Goal: Task Accomplishment & Management: Manage account settings

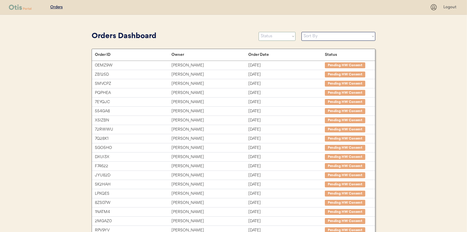
click at [279, 36] on select "Status On Hold New In Progress Complete Pending HW Consent Canceled" at bounding box center [277, 36] width 37 height 9
select select ""new""
click at [259, 32] on select "Status On Hold New In Progress Complete Pending HW Consent Canceled" at bounding box center [277, 36] width 37 height 9
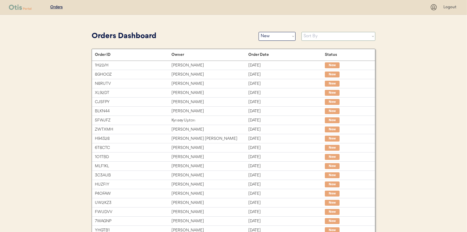
click at [326, 38] on select "Sort By Order Date (Newest → Oldest) Order Date (Oldest → Newest)" at bounding box center [338, 36] width 74 height 9
select select ""Order Date (Oldest → Newest)""
click at [301, 32] on select "Sort By Order Date (Newest → Oldest) Order Date (Oldest → Newest)" at bounding box center [338, 36] width 74 height 9
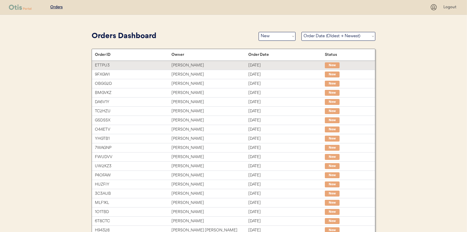
click at [191, 64] on div "Debra Connell" at bounding box center [209, 65] width 77 height 7
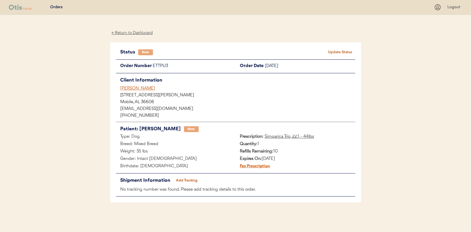
click at [342, 51] on button "Update Status" at bounding box center [341, 52] width 30 height 8
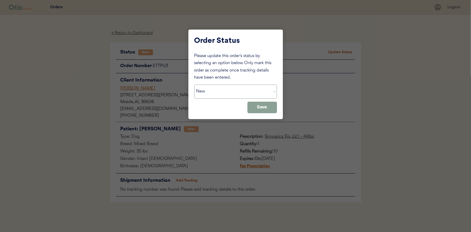
click at [219, 92] on select "Status On Hold New In Progress Complete Pending HW Consent Canceled" at bounding box center [235, 92] width 83 height 14
select select ""in_progress""
click at [194, 85] on select "Status On Hold New In Progress Complete Pending HW Consent Canceled" at bounding box center [235, 92] width 83 height 14
click at [252, 106] on button "Save" at bounding box center [263, 108] width 30 height 12
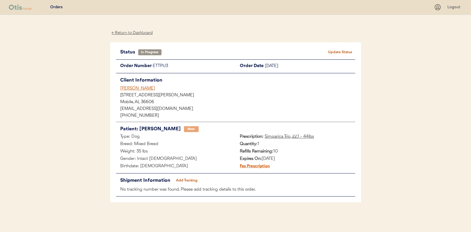
click at [129, 33] on div "← Return to Dashboard" at bounding box center [132, 33] width 44 height 7
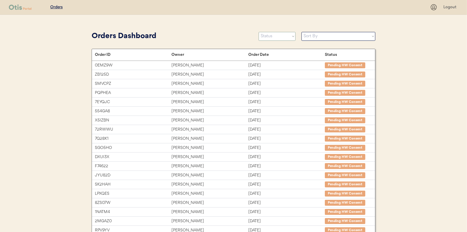
click at [288, 35] on select "Status On Hold New In Progress Complete Pending HW Consent Canceled" at bounding box center [277, 36] width 37 height 9
select select ""new""
click at [259, 32] on select "Status On Hold New In Progress Complete Pending HW Consent Canceled" at bounding box center [277, 36] width 37 height 9
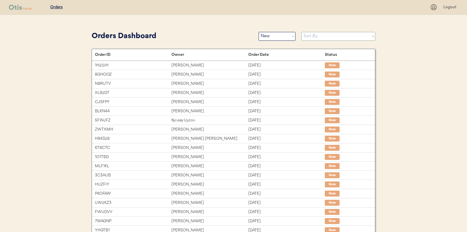
click at [322, 36] on select "Sort By Order Date (Newest → Oldest) Order Date (Oldest → Newest)" at bounding box center [338, 36] width 74 height 9
select select ""Order Date (Oldest → Newest)""
click at [301, 32] on select "Sort By Order Date (Newest → Oldest) Order Date (Oldest → Newest)" at bounding box center [338, 36] width 74 height 9
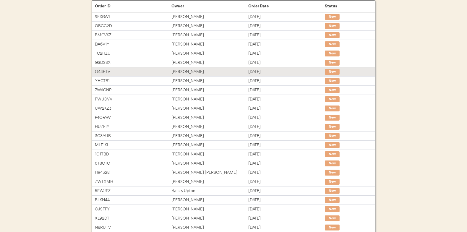
scroll to position [59, 0]
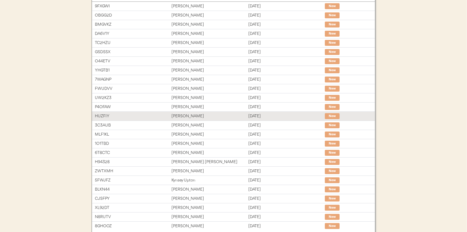
click at [187, 114] on div "Shannon Richards" at bounding box center [209, 116] width 77 height 7
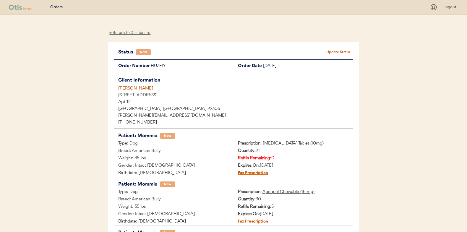
click at [332, 49] on button "Update Status" at bounding box center [339, 52] width 30 height 8
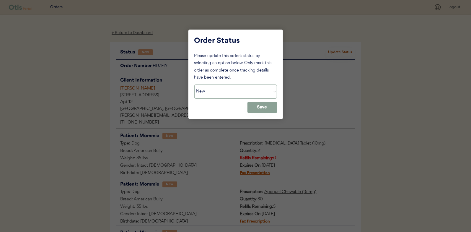
click at [209, 94] on select "Status On Hold New In Progress Complete Pending HW Consent Canceled" at bounding box center [235, 92] width 83 height 14
select select ""in_progress""
click at [194, 85] on select "Status On Hold New In Progress Complete Pending HW Consent Canceled" at bounding box center [235, 92] width 83 height 14
click at [265, 105] on button "Save" at bounding box center [263, 108] width 30 height 12
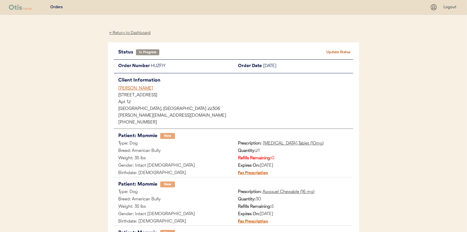
click at [125, 32] on div "← Return to Dashboard" at bounding box center [130, 33] width 44 height 7
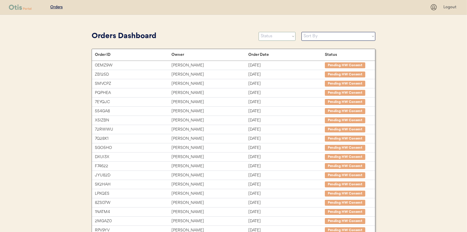
click at [278, 34] on select "Status On Hold New In Progress Complete Pending HW Consent Canceled" at bounding box center [277, 36] width 37 height 9
select select ""new""
click at [259, 32] on select "Status On Hold New In Progress Complete Pending HW Consent Canceled" at bounding box center [277, 36] width 37 height 9
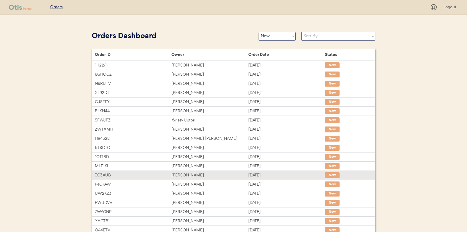
click at [186, 175] on div "[PERSON_NAME]" at bounding box center [209, 175] width 77 height 7
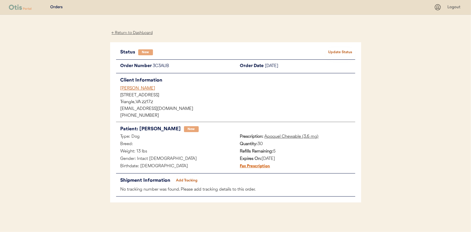
click at [343, 50] on button "Update Status" at bounding box center [341, 52] width 30 height 8
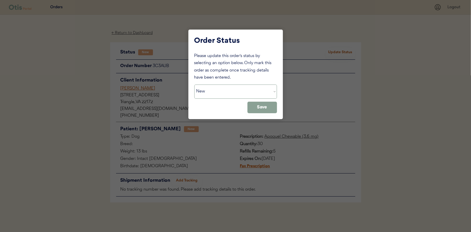
click at [213, 86] on select "Status On Hold New In Progress Complete Pending HW Consent Canceled" at bounding box center [235, 92] width 83 height 14
select select ""in_progress""
click at [194, 85] on select "Status On Hold New In Progress Complete Pending HW Consent Canceled" at bounding box center [235, 92] width 83 height 14
click at [260, 111] on button "Save" at bounding box center [263, 108] width 30 height 12
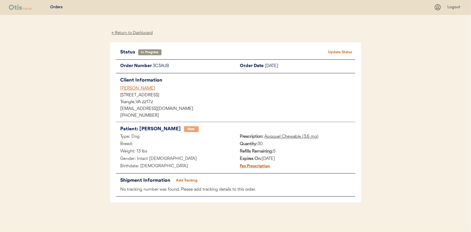
click at [128, 35] on div "← Return to Dashboard" at bounding box center [132, 33] width 44 height 7
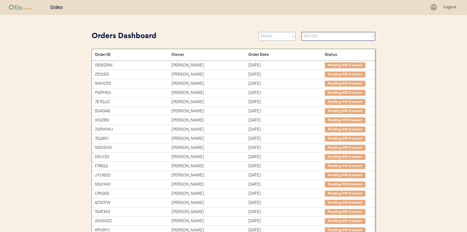
click at [270, 38] on select "Status On Hold New In Progress Complete Pending HW Consent Canceled" at bounding box center [277, 36] width 37 height 9
select select ""new""
click at [259, 32] on select "Status On Hold New In Progress Complete Pending HW Consent Canceled" at bounding box center [277, 36] width 37 height 9
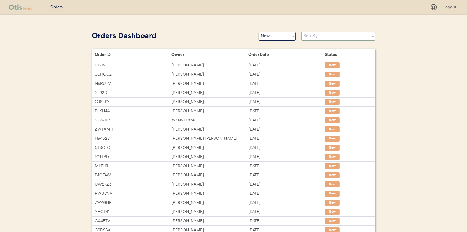
click at [315, 35] on select "Sort By Order Date (Newest → Oldest) Order Date (Oldest → Newest)" at bounding box center [338, 36] width 74 height 9
select select ""Order Date (Oldest → Newest)""
click at [301, 32] on select "Sort By Order Date (Newest → Oldest) Order Date (Oldest → Newest)" at bounding box center [338, 36] width 74 height 9
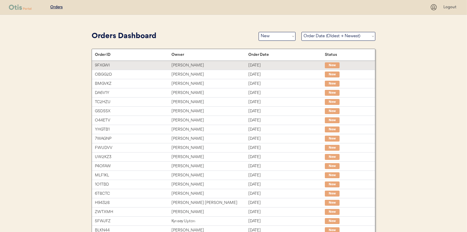
click at [183, 64] on div "[PERSON_NAME]" at bounding box center [209, 65] width 77 height 7
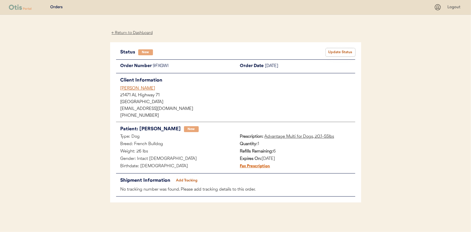
click at [338, 52] on button "Update Status" at bounding box center [341, 52] width 30 height 8
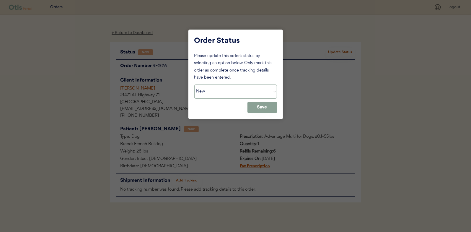
click at [205, 91] on select "Status On Hold New In Progress Complete Pending HW Consent Canceled" at bounding box center [235, 92] width 83 height 14
select select ""in_progress""
click at [194, 85] on select "Status On Hold New In Progress Complete Pending HW Consent Canceled" at bounding box center [235, 92] width 83 height 14
click at [262, 108] on button "Save" at bounding box center [263, 108] width 30 height 12
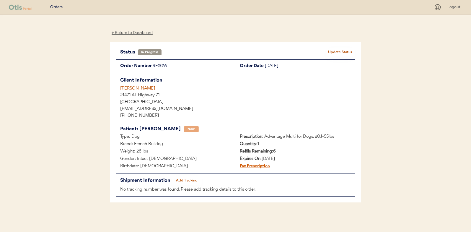
click at [129, 33] on div "← Return to Dashboard" at bounding box center [132, 33] width 44 height 7
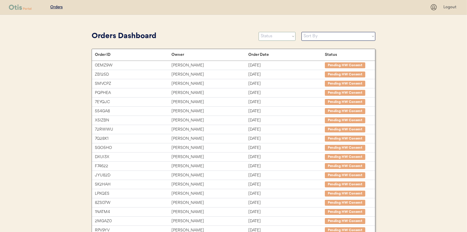
click at [278, 36] on select "Status On Hold New In Progress Complete Pending HW Consent Canceled" at bounding box center [277, 36] width 37 height 9
select select ""new""
click at [259, 32] on select "Status On Hold New In Progress Complete Pending HW Consent Canceled" at bounding box center [277, 36] width 37 height 9
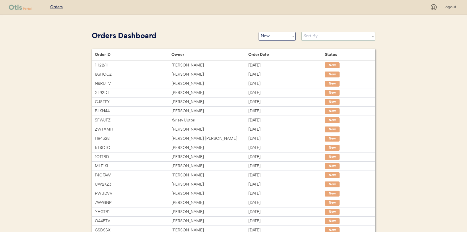
click at [332, 33] on select "Sort By Order Date (Newest → Oldest) Order Date (Oldest → Newest)" at bounding box center [338, 36] width 74 height 9
select select ""Order Date (Oldest → Newest)""
click at [301, 32] on select "Sort By Order Date (Newest → Oldest) Order Date (Oldest → Newest)" at bounding box center [338, 36] width 74 height 9
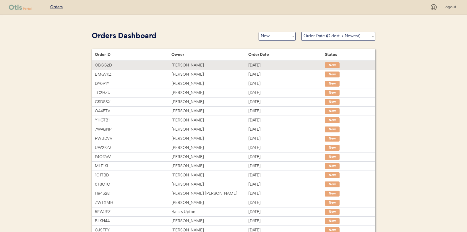
click at [184, 64] on div "Sherry White" at bounding box center [209, 65] width 77 height 7
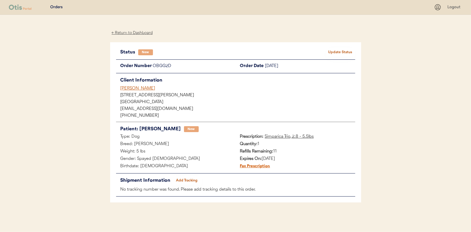
click at [340, 49] on button "Update Status" at bounding box center [341, 52] width 30 height 8
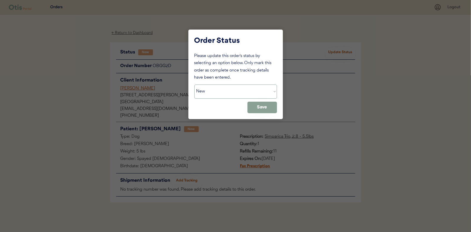
click at [214, 90] on select "Status On Hold New In Progress Complete Pending HW Consent Canceled" at bounding box center [235, 92] width 83 height 14
select select ""in_progress""
click at [194, 85] on select "Status On Hold New In Progress Complete Pending HW Consent Canceled" at bounding box center [235, 92] width 83 height 14
click at [278, 110] on div "Order Status Please update this order's status by selecting an option below. On…" at bounding box center [236, 75] width 95 height 90
click at [265, 109] on button "Save" at bounding box center [263, 108] width 30 height 12
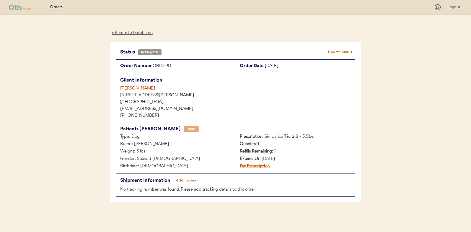
click at [139, 30] on div "← Return to Dashboard" at bounding box center [132, 33] width 44 height 7
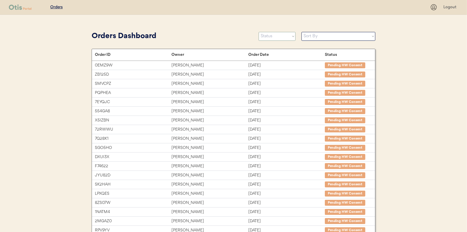
click at [277, 36] on select "Status On Hold New In Progress Complete Pending HW Consent Canceled" at bounding box center [277, 36] width 37 height 9
select select ""new""
click at [259, 32] on select "Status On Hold New In Progress Complete Pending HW Consent Canceled" at bounding box center [277, 36] width 37 height 9
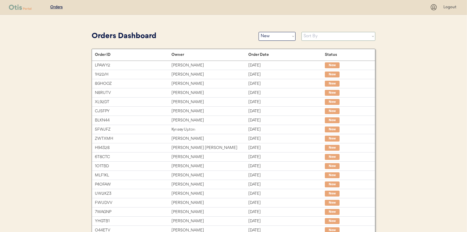
click at [315, 38] on select "Sort By Order Date (Newest → Oldest) Order Date (Oldest → Newest)" at bounding box center [338, 36] width 74 height 9
select select ""Order Date (Oldest → Newest)""
click at [301, 32] on select "Sort By Order Date (Newest → Oldest) Order Date (Oldest → Newest)" at bounding box center [338, 36] width 74 height 9
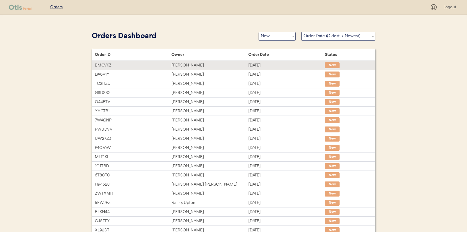
click at [178, 63] on div "Alexis Morelli" at bounding box center [209, 65] width 77 height 7
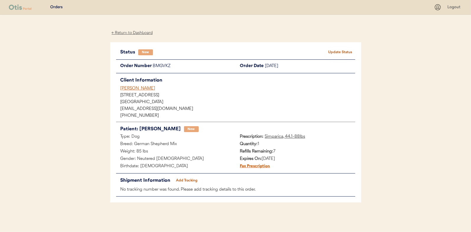
click at [337, 49] on button "Update Status" at bounding box center [341, 52] width 30 height 8
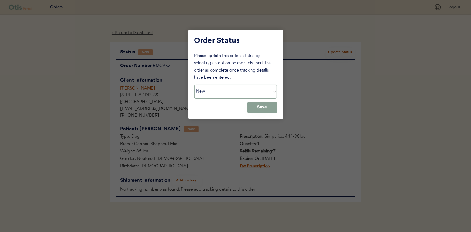
click at [211, 96] on select "Status On Hold New In Progress Complete Pending HW Consent Canceled" at bounding box center [235, 92] width 83 height 14
select select ""in_progress""
click at [194, 85] on select "Status On Hold New In Progress Complete Pending HW Consent Canceled" at bounding box center [235, 92] width 83 height 14
click at [251, 105] on button "Save" at bounding box center [263, 108] width 30 height 12
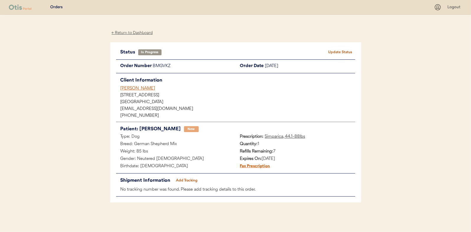
click at [126, 31] on div "← Return to Dashboard" at bounding box center [132, 33] width 44 height 7
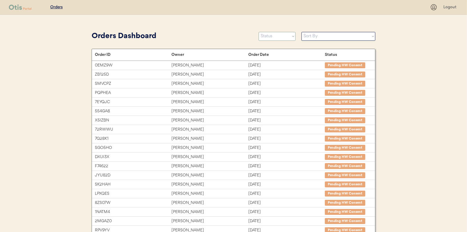
click at [266, 36] on select "Status On Hold New In Progress Complete Pending HW Consent Canceled" at bounding box center [277, 36] width 37 height 9
select select ""new""
click at [259, 32] on select "Status On Hold New In Progress Complete Pending HW Consent Canceled" at bounding box center [277, 36] width 37 height 9
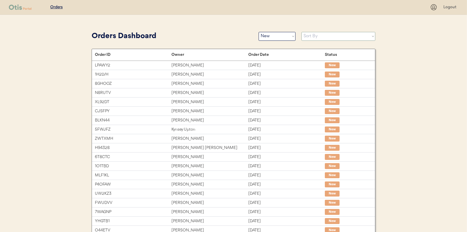
click at [307, 35] on select "Sort By Order Date (Newest → Oldest) Order Date (Oldest → Newest)" at bounding box center [338, 36] width 74 height 9
select select ""Order Date (Oldest → Newest)""
click at [301, 32] on select "Sort By Order Date (Newest → Oldest) Order Date (Oldest → Newest)" at bounding box center [338, 36] width 74 height 9
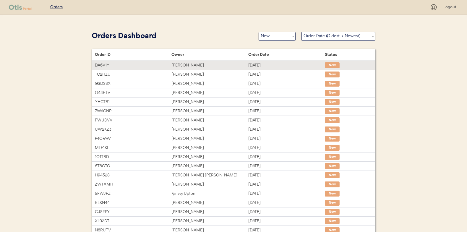
click at [181, 63] on div "[PERSON_NAME]" at bounding box center [209, 65] width 77 height 7
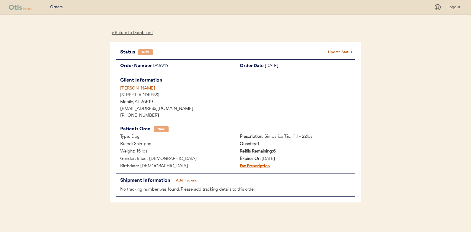
click at [337, 50] on button "Update Status" at bounding box center [341, 52] width 30 height 8
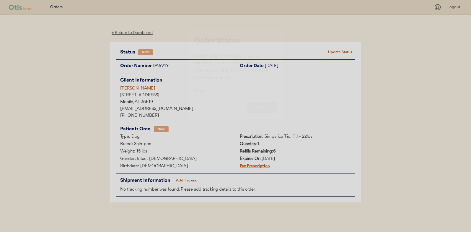
click at [337, 50] on div at bounding box center [235, 116] width 471 height 232
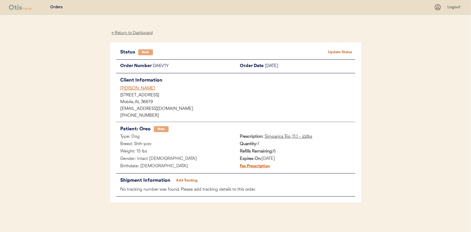
click at [337, 50] on button "Update Status" at bounding box center [341, 52] width 30 height 8
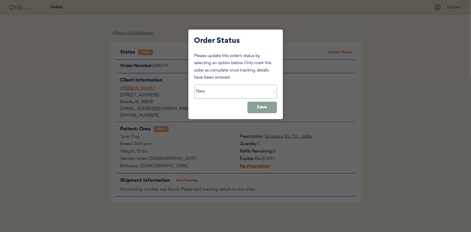
click at [203, 93] on select "Status On Hold New In Progress Complete Pending HW Consent Canceled" at bounding box center [235, 92] width 83 height 14
select select ""in_progress""
click at [194, 85] on select "Status On Hold New In Progress Complete Pending HW Consent Canceled" at bounding box center [235, 92] width 83 height 14
click at [265, 107] on button "Save" at bounding box center [263, 108] width 30 height 12
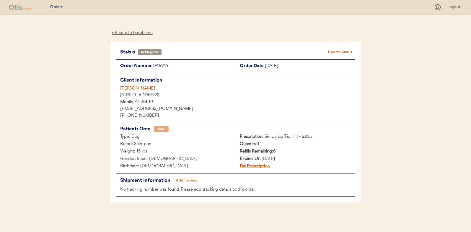
click at [132, 35] on div "← Return to Dashboard" at bounding box center [132, 33] width 44 height 7
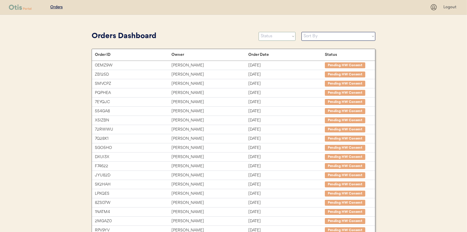
click at [269, 36] on select "Status On Hold New In Progress Complete Pending HW Consent Canceled" at bounding box center [277, 36] width 37 height 9
select select ""new""
click at [259, 32] on select "Status On Hold New In Progress Complete Pending HW Consent Canceled" at bounding box center [277, 36] width 37 height 9
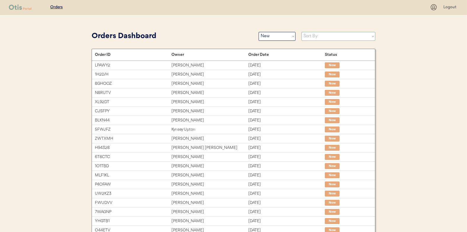
click at [311, 38] on select "Sort By Order Date (Newest → Oldest) Order Date (Oldest → Newest)" at bounding box center [338, 36] width 74 height 9
select select ""Order Date (Oldest → Newest)""
click at [301, 32] on select "Sort By Order Date (Newest → Oldest) Order Date (Oldest → Newest)" at bounding box center [338, 36] width 74 height 9
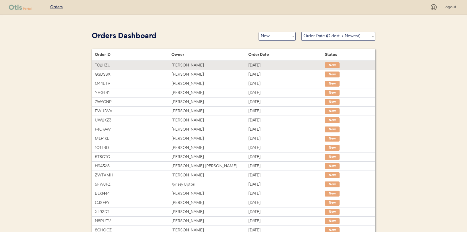
click at [182, 66] on div "[PERSON_NAME]" at bounding box center [209, 65] width 77 height 7
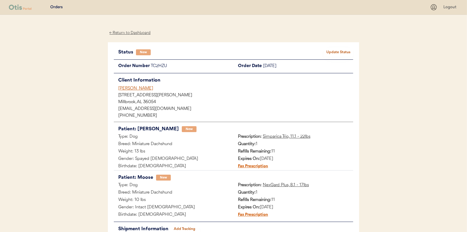
scroll to position [30, 0]
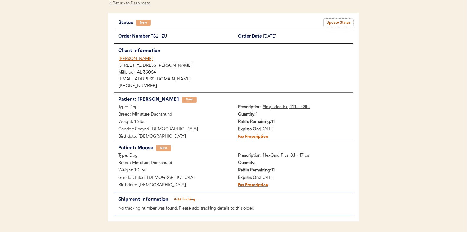
click at [344, 21] on button "Update Status" at bounding box center [339, 23] width 30 height 8
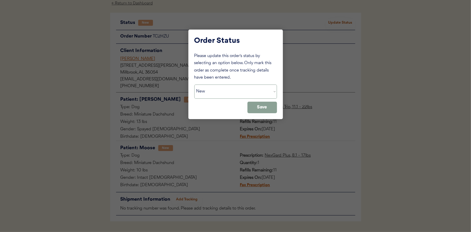
click at [226, 92] on select "Status On Hold New In Progress Complete Pending HW Consent Canceled" at bounding box center [235, 92] width 83 height 14
select select ""in_progress""
click at [194, 85] on select "Status On Hold New In Progress Complete Pending HW Consent Canceled" at bounding box center [235, 92] width 83 height 14
click at [260, 108] on button "Save" at bounding box center [263, 108] width 30 height 12
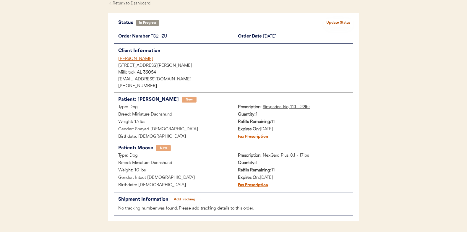
scroll to position [0, 0]
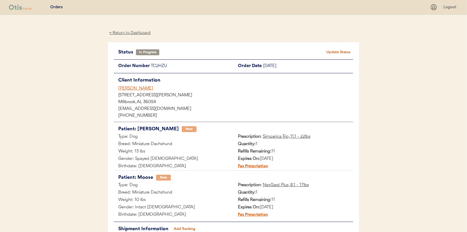
click at [133, 32] on div "← Return to Dashboard" at bounding box center [130, 33] width 44 height 7
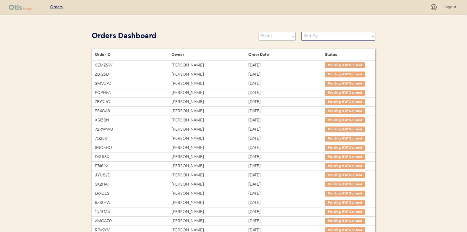
click at [276, 35] on select "Status On Hold New In Progress Complete Pending HW Consent Canceled" at bounding box center [277, 36] width 37 height 9
select select ""new""
click at [259, 32] on select "Status On Hold New In Progress Complete Pending HW Consent Canceled" at bounding box center [277, 36] width 37 height 9
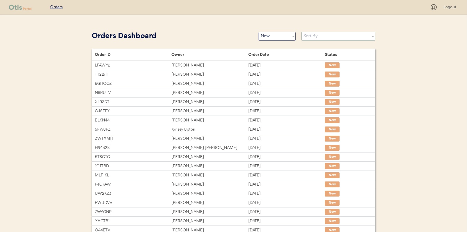
click at [311, 35] on select "Sort By Order Date (Newest → Oldest) Order Date (Oldest → Newest)" at bounding box center [338, 36] width 74 height 9
select select ""Order Date (Oldest → Newest)""
click at [301, 32] on select "Sort By Order Date (Newest → Oldest) Order Date (Oldest → Newest)" at bounding box center [338, 36] width 74 height 9
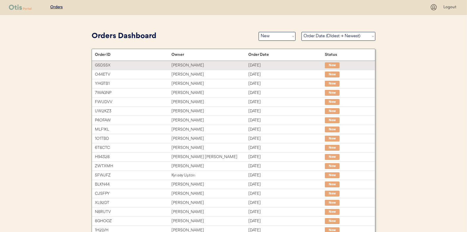
click at [179, 63] on div "[PERSON_NAME]" at bounding box center [209, 65] width 77 height 7
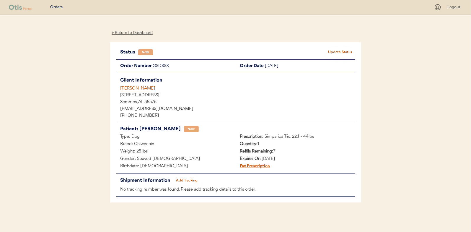
click at [337, 52] on button "Update Status" at bounding box center [341, 52] width 30 height 8
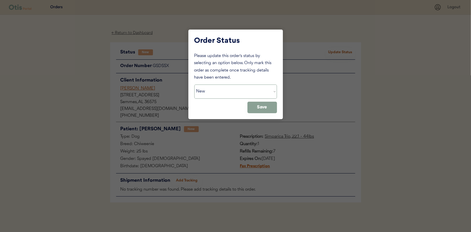
click at [207, 92] on select "Status On Hold New In Progress Complete Pending HW Consent Canceled" at bounding box center [235, 92] width 83 height 14
select select ""in_progress""
click at [194, 85] on select "Status On Hold New In Progress Complete Pending HW Consent Canceled" at bounding box center [235, 92] width 83 height 14
click at [269, 108] on button "Save" at bounding box center [263, 108] width 30 height 12
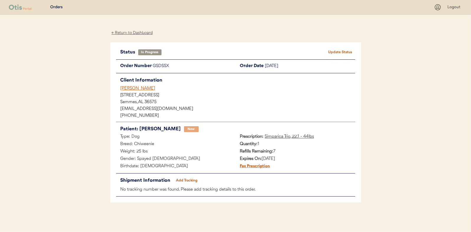
click at [132, 33] on div "← Return to Dashboard" at bounding box center [132, 33] width 44 height 7
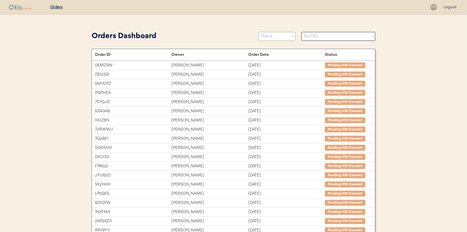
click at [268, 39] on select "Status On Hold New In Progress Complete Pending HW Consent Canceled" at bounding box center [277, 36] width 37 height 9
select select ""new""
click at [259, 32] on select "Status On Hold New In Progress Complete Pending HW Consent Canceled" at bounding box center [277, 36] width 37 height 9
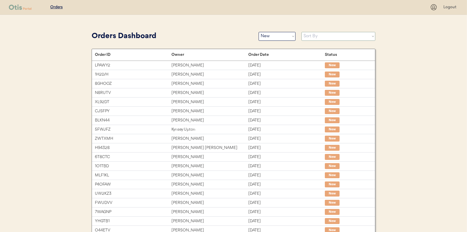
click at [321, 38] on select "Sort By Order Date (Newest → Oldest) Order Date (Oldest → Newest)" at bounding box center [338, 36] width 74 height 9
click at [324, 37] on select "Sort By Order Date (Newest → Oldest) Order Date (Oldest → Newest)" at bounding box center [338, 36] width 74 height 9
select select ""Order Date (Oldest → Newest)""
click at [301, 32] on select "Sort By Order Date (Newest → Oldest) Order Date (Oldest → Newest)" at bounding box center [338, 36] width 74 height 9
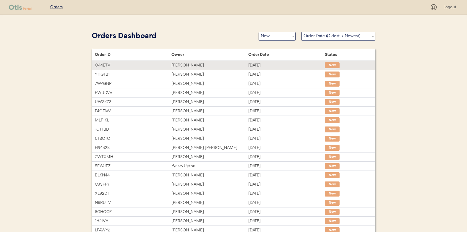
click at [192, 65] on div "[PERSON_NAME]" at bounding box center [209, 65] width 77 height 7
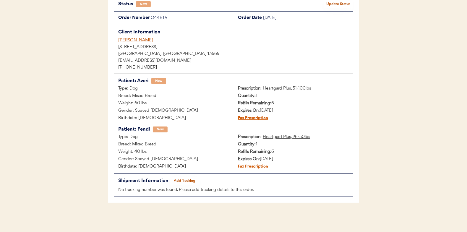
scroll to position [19, 0]
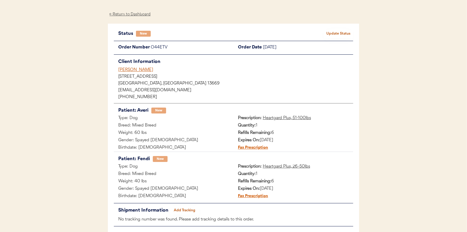
click at [341, 32] on button "Update Status" at bounding box center [339, 34] width 30 height 8
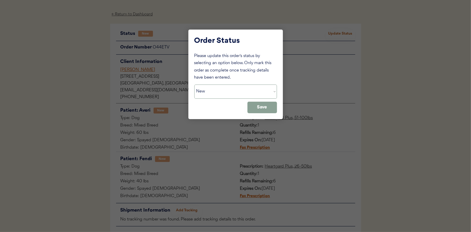
click at [210, 91] on select "Status On Hold New In Progress Complete Pending HW Consent Canceled" at bounding box center [235, 92] width 83 height 14
select select ""in_progress""
click at [194, 85] on select "Status On Hold New In Progress Complete Pending HW Consent Canceled" at bounding box center [235, 92] width 83 height 14
click at [266, 105] on button "Save" at bounding box center [263, 108] width 30 height 12
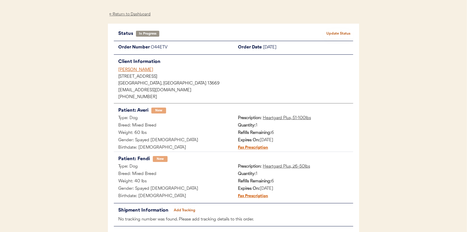
scroll to position [0, 0]
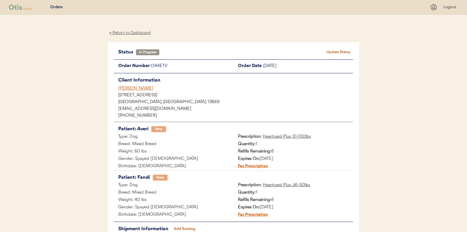
click at [137, 34] on div "← Return to Dashboard" at bounding box center [130, 33] width 44 height 7
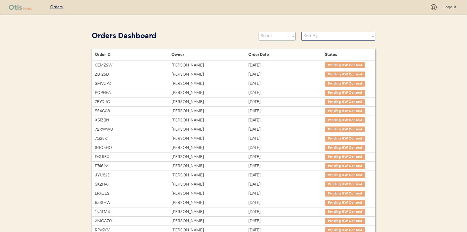
click at [269, 37] on select "Status On Hold New In Progress Complete Pending HW Consent Canceled" at bounding box center [277, 36] width 37 height 9
select select ""new""
click at [259, 32] on select "Status On Hold New In Progress Complete Pending HW Consent Canceled" at bounding box center [277, 36] width 37 height 9
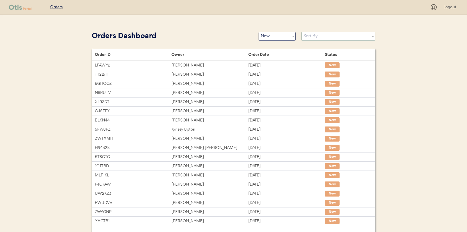
click at [313, 37] on select "Sort By Order Date (Newest → Oldest) Order Date (Oldest → Newest)" at bounding box center [338, 36] width 74 height 9
select select ""Order Date (Oldest → Newest)""
click at [301, 32] on select "Sort By Order Date (Newest → Oldest) Order Date (Oldest → Newest)" at bounding box center [338, 36] width 74 height 9
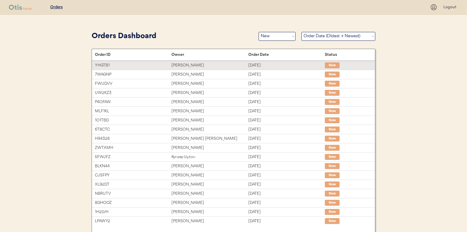
click at [183, 65] on div "James Lazzari" at bounding box center [209, 65] width 77 height 7
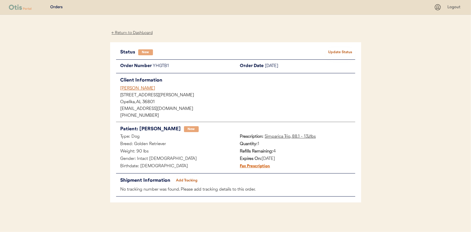
click at [341, 50] on button "Update Status" at bounding box center [341, 52] width 30 height 8
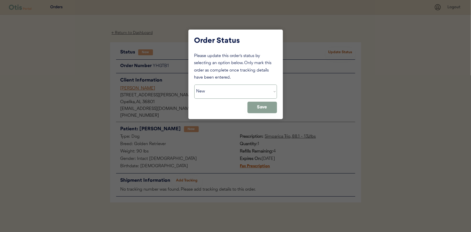
click at [215, 90] on select "Status On Hold New In Progress Complete Pending HW Consent Canceled" at bounding box center [235, 92] width 83 height 14
select select ""in_progress""
click at [194, 85] on select "Status On Hold New In Progress Complete Pending HW Consent Canceled" at bounding box center [235, 92] width 83 height 14
click at [266, 108] on button "Save" at bounding box center [263, 108] width 30 height 12
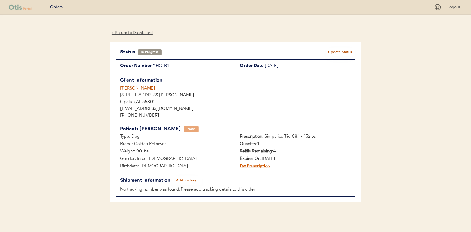
click at [133, 32] on div "← Return to Dashboard" at bounding box center [132, 33] width 44 height 7
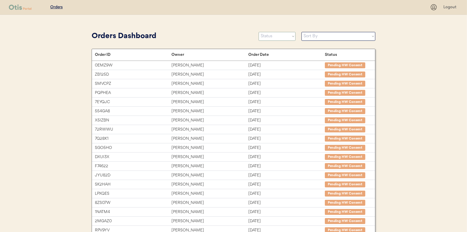
click at [276, 37] on select "Status On Hold New In Progress Complete Pending HW Consent Canceled" at bounding box center [277, 36] width 37 height 9
select select ""new""
click at [259, 32] on select "Status On Hold New In Progress Complete Pending HW Consent Canceled" at bounding box center [277, 36] width 37 height 9
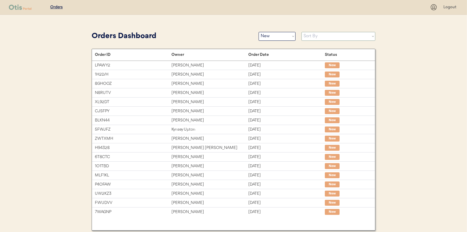
click at [310, 37] on select "Sort By Order Date (Newest → Oldest) Order Date (Oldest → Newest)" at bounding box center [338, 36] width 74 height 9
select select ""Order Date (Oldest → Newest)""
click at [301, 32] on select "Sort By Order Date (Newest → Oldest) Order Date (Oldest → Newest)" at bounding box center [338, 36] width 74 height 9
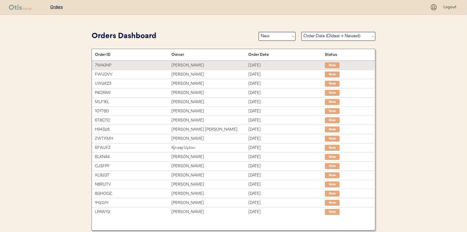
click at [185, 63] on div "Catina Mason" at bounding box center [209, 65] width 77 height 7
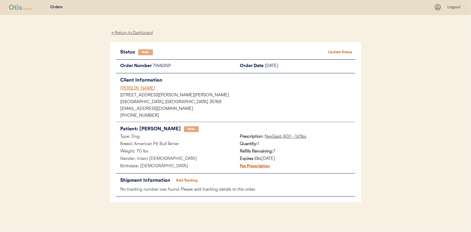
click at [333, 48] on button "Update Status" at bounding box center [341, 52] width 30 height 8
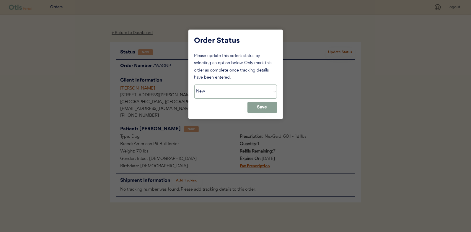
click at [208, 88] on select "Status On Hold New In Progress Complete Pending HW Consent Canceled" at bounding box center [235, 92] width 83 height 14
select select ""in_progress""
click at [194, 85] on select "Status On Hold New In Progress Complete Pending HW Consent Canceled" at bounding box center [235, 92] width 83 height 14
click at [264, 106] on button "Save" at bounding box center [263, 108] width 30 height 12
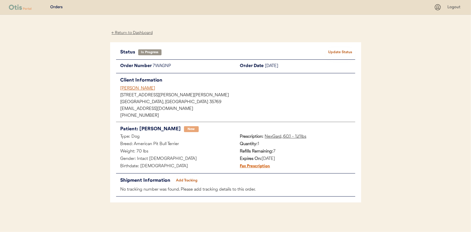
click at [133, 33] on div "← Return to Dashboard" at bounding box center [132, 33] width 44 height 7
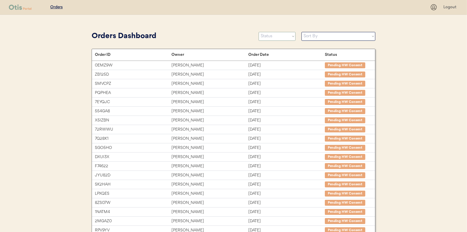
click at [275, 36] on select "Status On Hold New In Progress Complete Pending HW Consent Canceled" at bounding box center [277, 36] width 37 height 9
select select ""new""
click at [259, 32] on select "Status On Hold New In Progress Complete Pending HW Consent Canceled" at bounding box center [277, 36] width 37 height 9
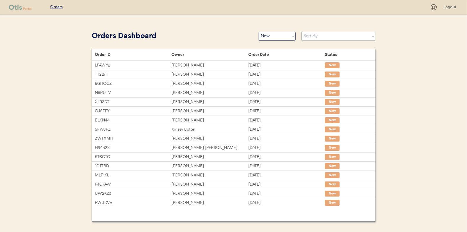
click at [310, 38] on select "Sort By Order Date (Newest → Oldest) Order Date (Oldest → Newest)" at bounding box center [338, 36] width 74 height 9
select select ""Order Date (Oldest → Newest)""
click at [301, 32] on select "Sort By Order Date (Newest → Oldest) Order Date (Oldest → Newest)" at bounding box center [338, 36] width 74 height 9
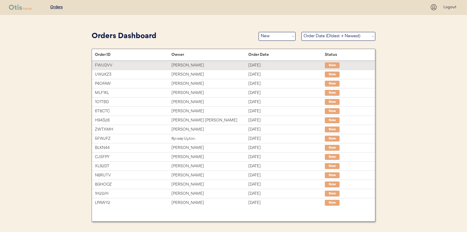
click at [189, 63] on div "[PERSON_NAME]" at bounding box center [209, 65] width 77 height 7
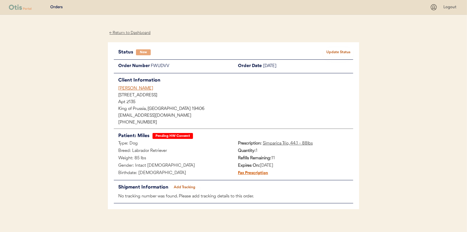
click at [337, 52] on button "Update Status" at bounding box center [339, 52] width 30 height 8
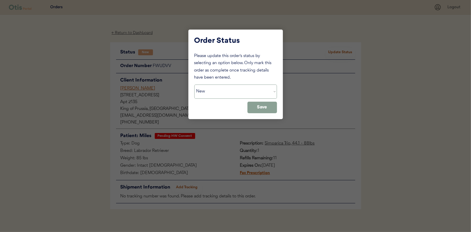
click at [215, 88] on select "Status On Hold New In Progress Complete Pending HW Consent Canceled" at bounding box center [235, 92] width 83 height 14
select select ""pending_hw_consent""
click at [194, 85] on select "Status On Hold New In Progress Complete Pending HW Consent Canceled" at bounding box center [235, 92] width 83 height 14
click at [268, 107] on button "Save" at bounding box center [263, 108] width 30 height 12
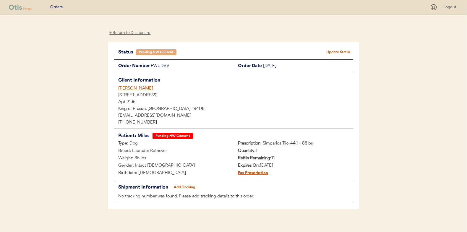
click at [142, 30] on div "← Return to Dashboard" at bounding box center [130, 33] width 44 height 7
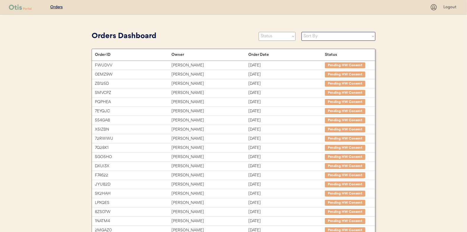
click at [274, 36] on select "Status On Hold New In Progress Complete Pending HW Consent Canceled" at bounding box center [277, 36] width 37 height 9
select select ""new""
click at [259, 32] on select "Status On Hold New In Progress Complete Pending HW Consent Canceled" at bounding box center [277, 36] width 37 height 9
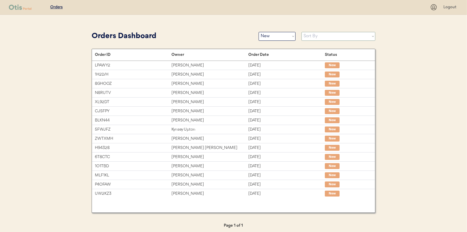
click at [315, 36] on select "Sort By Order Date (Newest → Oldest) Order Date (Oldest → Newest)" at bounding box center [338, 36] width 74 height 9
select select ""Order Date (Oldest → Newest)""
click at [301, 32] on select "Sort By Order Date (Newest → Oldest) Order Date (Oldest → Newest)" at bounding box center [338, 36] width 74 height 9
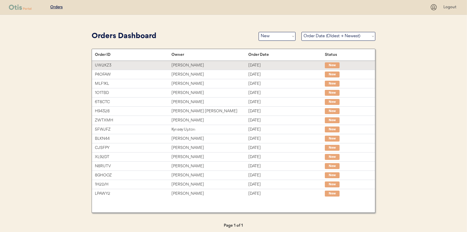
drag, startPoint x: 184, startPoint y: 64, endPoint x: 10, endPoint y: 63, distance: 174.4
click at [184, 64] on div "[PERSON_NAME]" at bounding box center [209, 65] width 77 height 7
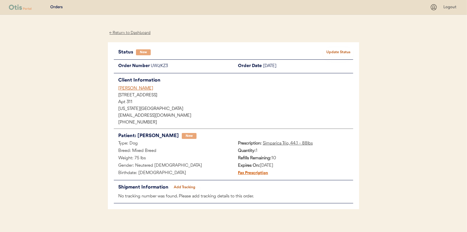
click at [334, 52] on button "Update Status" at bounding box center [339, 52] width 30 height 8
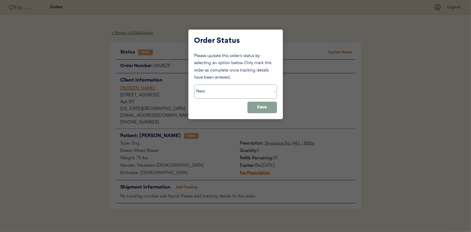
click at [214, 93] on select "Status On Hold New In Progress Complete Pending HW Consent Canceled" at bounding box center [235, 92] width 83 height 14
select select ""in_progress""
click at [194, 85] on select "Status On Hold New In Progress Complete Pending HW Consent Canceled" at bounding box center [235, 92] width 83 height 14
click at [257, 106] on button "Save" at bounding box center [263, 108] width 30 height 12
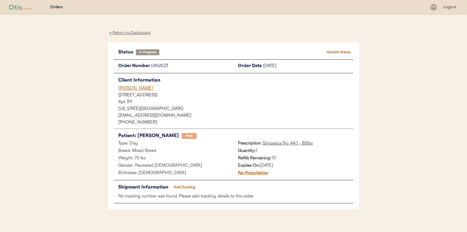
click at [127, 30] on div "← Return to Dashboard" at bounding box center [130, 33] width 44 height 7
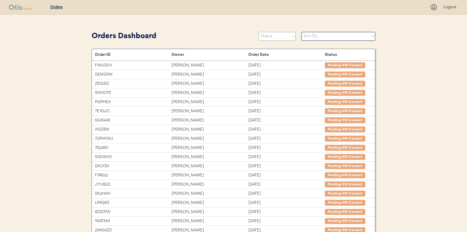
click at [265, 36] on select "Status On Hold New In Progress Complete Pending HW Consent Canceled" at bounding box center [277, 36] width 37 height 9
select select ""new""
click at [259, 32] on select "Status On Hold New In Progress Complete Pending HW Consent Canceled" at bounding box center [277, 36] width 37 height 9
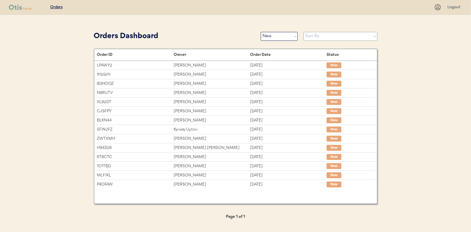
click at [309, 36] on select "Sort By Order Date (Newest → Oldest) Order Date (Oldest → Newest)" at bounding box center [341, 36] width 74 height 9
select select ""Order Date (Oldest → Newest)""
click at [304, 32] on select "Sort By Order Date (Newest → Oldest) Order Date (Oldest → Newest)" at bounding box center [341, 36] width 74 height 9
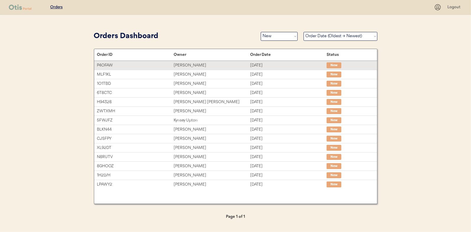
click at [185, 66] on div "Kelly Broome" at bounding box center [212, 65] width 77 height 7
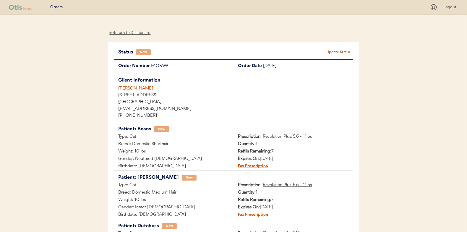
click at [348, 50] on button "Update Status" at bounding box center [339, 52] width 30 height 8
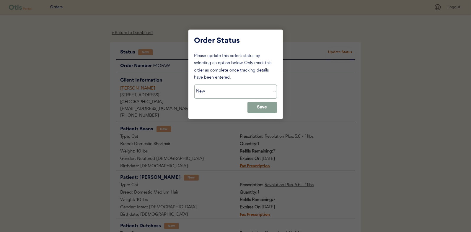
click at [215, 92] on select "Status On Hold New In Progress Complete Pending HW Consent Canceled" at bounding box center [235, 92] width 83 height 14
select select ""in_progress""
click at [194, 85] on select "Status On Hold New In Progress Complete Pending HW Consent Canceled" at bounding box center [235, 92] width 83 height 14
click at [267, 107] on button "Save" at bounding box center [263, 108] width 30 height 12
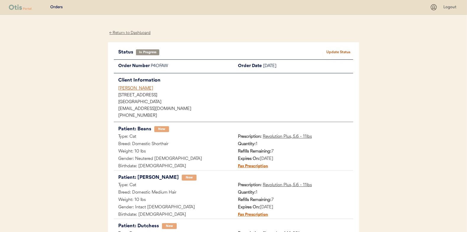
click at [141, 32] on div "← Return to Dashboard" at bounding box center [130, 33] width 44 height 7
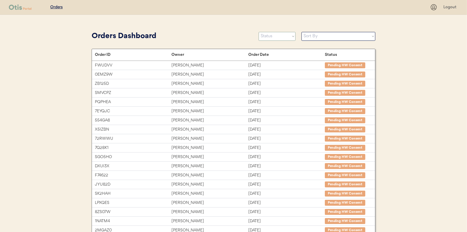
click at [276, 38] on select "Status On Hold New In Progress Complete Pending HW Consent Canceled" at bounding box center [277, 36] width 37 height 9
select select ""new""
click at [259, 32] on select "Status On Hold New In Progress Complete Pending HW Consent Canceled" at bounding box center [277, 36] width 37 height 9
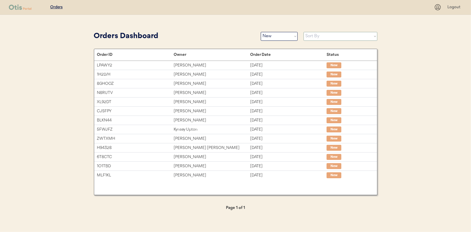
click at [313, 38] on select "Sort By Order Date (Newest → Oldest) Order Date (Oldest → Newest)" at bounding box center [341, 36] width 74 height 9
select select ""Order Date (Oldest → Newest)""
click at [304, 32] on select "Sort By Order Date (Newest → Oldest) Order Date (Oldest → Newest)" at bounding box center [341, 36] width 74 height 9
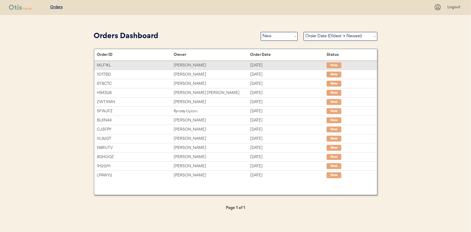
click at [186, 64] on div "[PERSON_NAME]" at bounding box center [212, 65] width 77 height 7
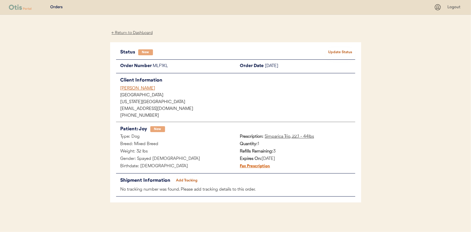
click at [341, 51] on button "Update Status" at bounding box center [341, 52] width 30 height 8
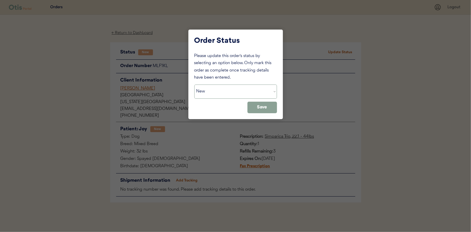
drag, startPoint x: 215, startPoint y: 87, endPoint x: 215, endPoint y: 90, distance: 3.6
click at [215, 90] on select "Status On Hold New In Progress Complete Pending HW Consent Canceled" at bounding box center [235, 92] width 83 height 14
select select ""in_progress""
click at [194, 85] on select "Status On Hold New In Progress Complete Pending HW Consent Canceled" at bounding box center [235, 92] width 83 height 14
click at [264, 108] on button "Save" at bounding box center [263, 108] width 30 height 12
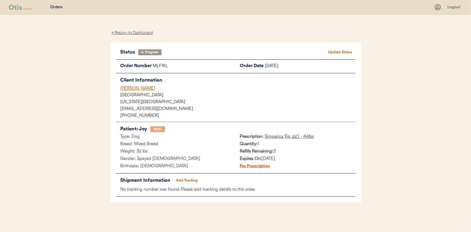
click at [134, 35] on div "← Return to Dashboard" at bounding box center [132, 33] width 44 height 7
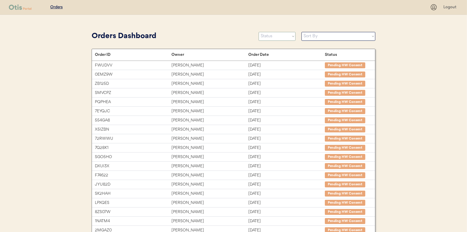
click at [270, 38] on select "Status On Hold New In Progress Complete Pending HW Consent Canceled" at bounding box center [277, 36] width 37 height 9
select select ""new""
click at [259, 32] on select "Status On Hold New In Progress Complete Pending HW Consent Canceled" at bounding box center [277, 36] width 37 height 9
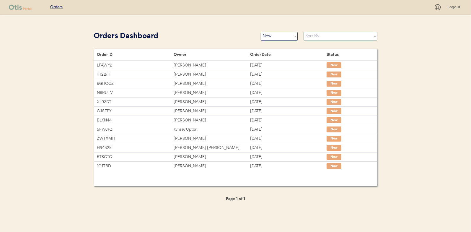
click at [311, 37] on select "Sort By Order Date (Newest → Oldest) Order Date (Oldest → Newest)" at bounding box center [341, 36] width 74 height 9
select select ""Order Date (Oldest → Newest)""
click at [304, 32] on select "Sort By Order Date (Newest → Oldest) Order Date (Oldest → Newest)" at bounding box center [341, 36] width 74 height 9
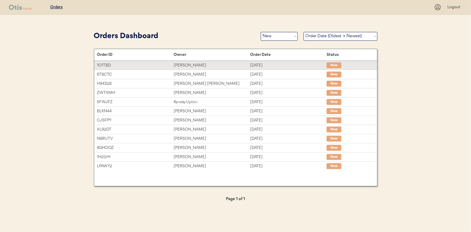
click at [183, 63] on div "[PERSON_NAME]" at bounding box center [212, 65] width 77 height 7
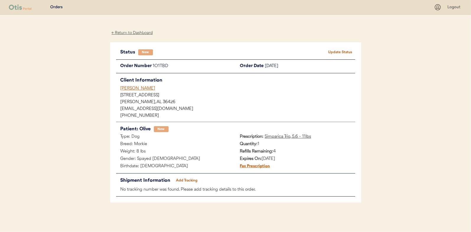
click at [336, 49] on button "Update Status" at bounding box center [341, 52] width 30 height 8
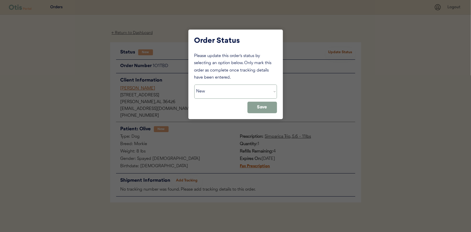
click at [224, 91] on select "Status On Hold New In Progress Complete Pending HW Consent Canceled" at bounding box center [235, 92] width 83 height 14
select select ""in_progress""
click at [194, 85] on select "Status On Hold New In Progress Complete Pending HW Consent Canceled" at bounding box center [235, 92] width 83 height 14
click at [266, 102] on button "Save" at bounding box center [263, 108] width 30 height 12
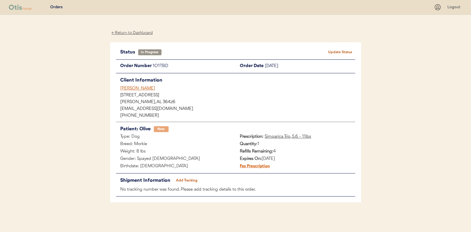
click at [135, 33] on div "← Return to Dashboard" at bounding box center [132, 33] width 44 height 7
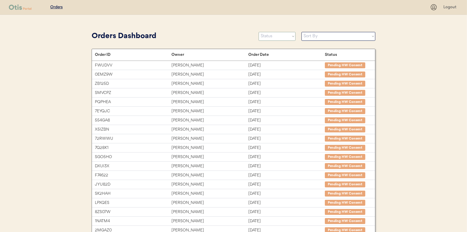
click at [272, 39] on select "Status On Hold New In Progress Complete Pending HW Consent Canceled" at bounding box center [277, 36] width 37 height 9
select select ""new""
click at [259, 32] on select "Status On Hold New In Progress Complete Pending HW Consent Canceled" at bounding box center [277, 36] width 37 height 9
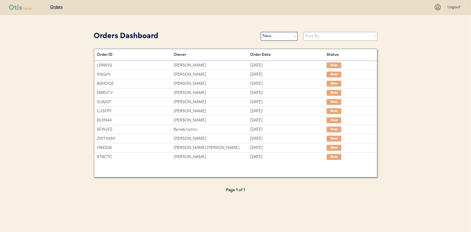
click at [311, 35] on select "Sort By Order Date (Newest → Oldest) Order Date (Oldest → Newest)" at bounding box center [341, 36] width 74 height 9
select select ""Order Date (Oldest → Newest)""
click at [304, 32] on select "Sort By Order Date (Newest → Oldest) Order Date (Oldest → Newest)" at bounding box center [341, 36] width 74 height 9
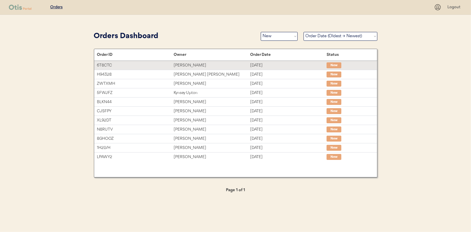
click at [193, 65] on div "[PERSON_NAME]" at bounding box center [212, 65] width 77 height 7
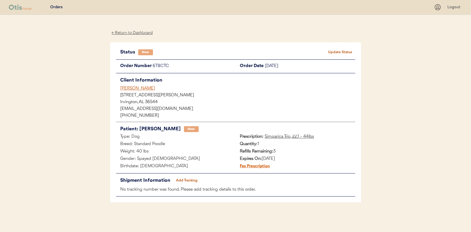
click at [338, 53] on button "Update Status" at bounding box center [341, 52] width 30 height 8
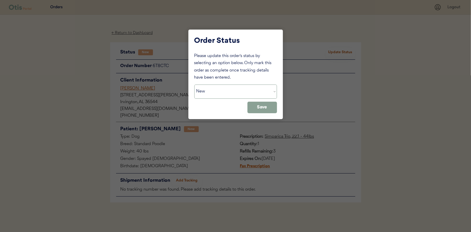
click at [215, 92] on select "Status On Hold New In Progress Complete Pending HW Consent Canceled" at bounding box center [235, 92] width 83 height 14
select select ""in_progress""
click at [194, 85] on select "Status On Hold New In Progress Complete Pending HW Consent Canceled" at bounding box center [235, 92] width 83 height 14
click at [268, 107] on button "Save" at bounding box center [263, 108] width 30 height 12
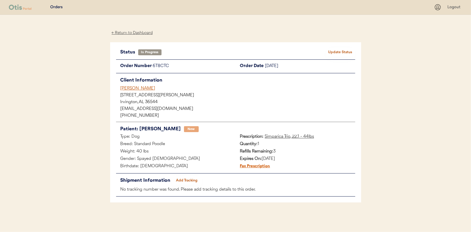
click at [134, 31] on div "← Return to Dashboard" at bounding box center [132, 33] width 44 height 7
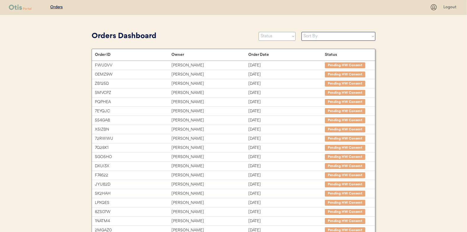
click at [268, 35] on select "Status On Hold New In Progress Complete Pending HW Consent Canceled" at bounding box center [277, 36] width 37 height 9
select select ""new""
click at [259, 32] on select "Status On Hold New In Progress Complete Pending HW Consent Canceled" at bounding box center [277, 36] width 37 height 9
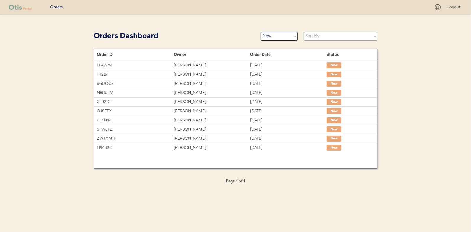
click at [308, 37] on select "Sort By Order Date (Newest → Oldest) Order Date (Oldest → Newest)" at bounding box center [341, 36] width 74 height 9
select select ""Order Date (Oldest → Newest)""
click at [304, 32] on select "Sort By Order Date (Newest → Oldest) Order Date (Oldest → Newest)" at bounding box center [341, 36] width 74 height 9
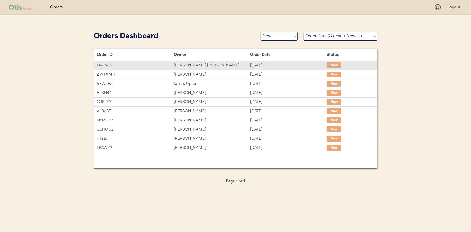
click at [196, 64] on div "[PERSON_NAME] [PERSON_NAME]" at bounding box center [212, 65] width 77 height 7
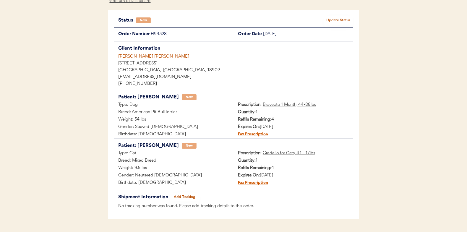
scroll to position [48, 0]
